Goal: Information Seeking & Learning: Learn about a topic

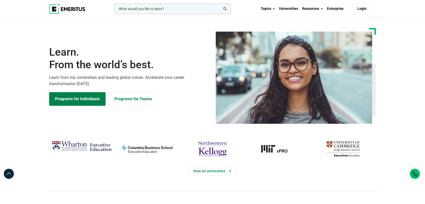
scroll to position [101, 0]
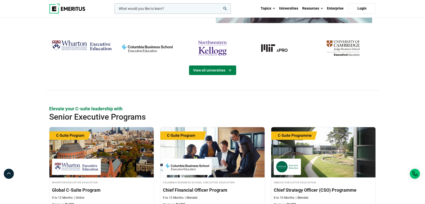
click at [213, 69] on link "View all universities" at bounding box center [212, 71] width 47 height 10
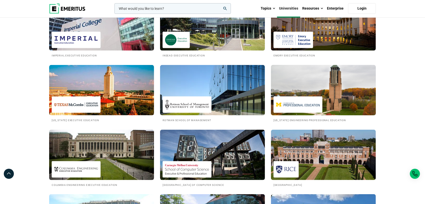
scroll to position [437, 0]
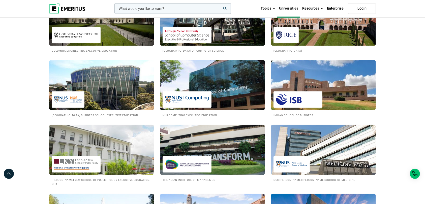
click at [204, 87] on img at bounding box center [212, 84] width 115 height 55
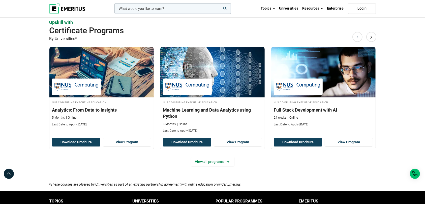
scroll to position [336, 0]
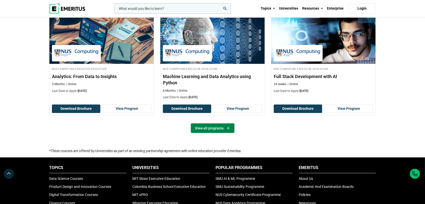
drag, startPoint x: 200, startPoint y: 128, endPoint x: 210, endPoint y: 119, distance: 13.2
click at [200, 128] on link "View all programs" at bounding box center [213, 129] width 44 height 10
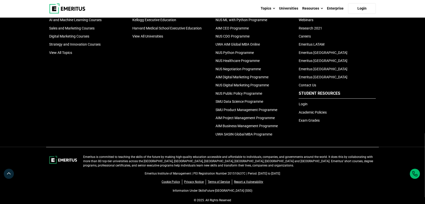
scroll to position [437, 0]
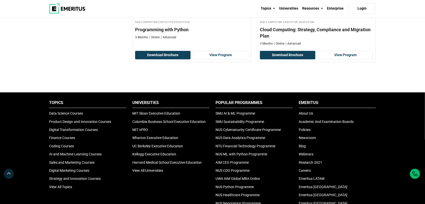
drag, startPoint x: 413, startPoint y: 28, endPoint x: 402, endPoint y: 40, distance: 16.6
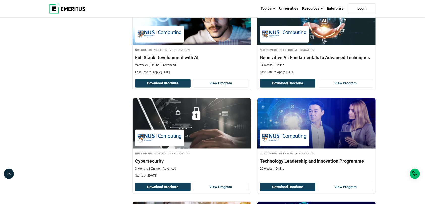
scroll to position [34, 0]
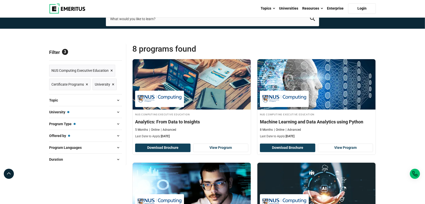
click at [86, 83] on span "×" at bounding box center [87, 84] width 3 height 7
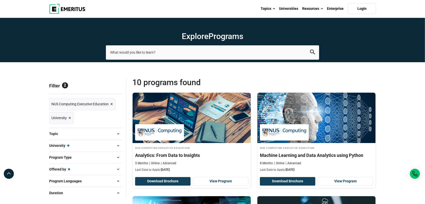
scroll to position [134, 0]
